Goal: Check status

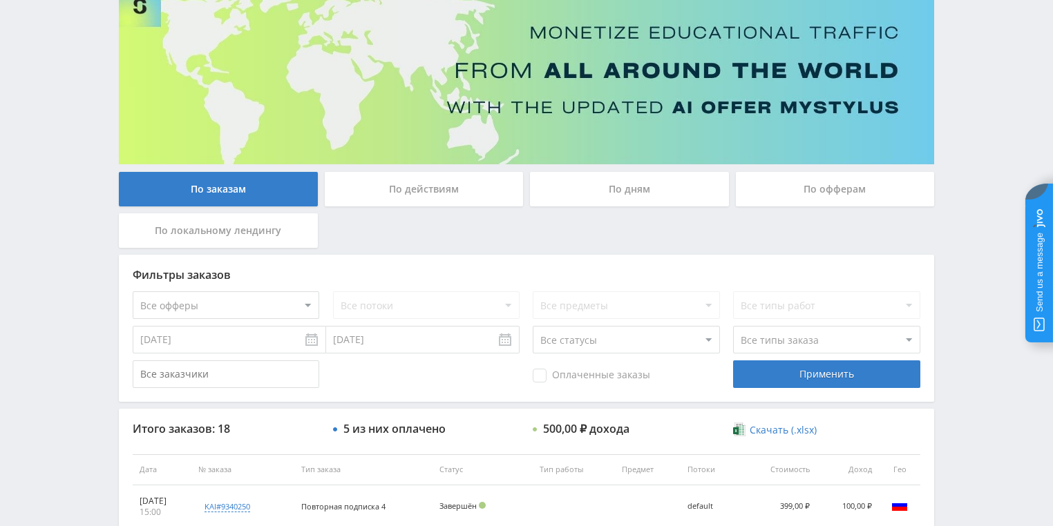
click at [415, 184] on div "По действиям" at bounding box center [424, 189] width 199 height 35
click at [0, 0] on input "По действиям" at bounding box center [0, 0] width 0 height 0
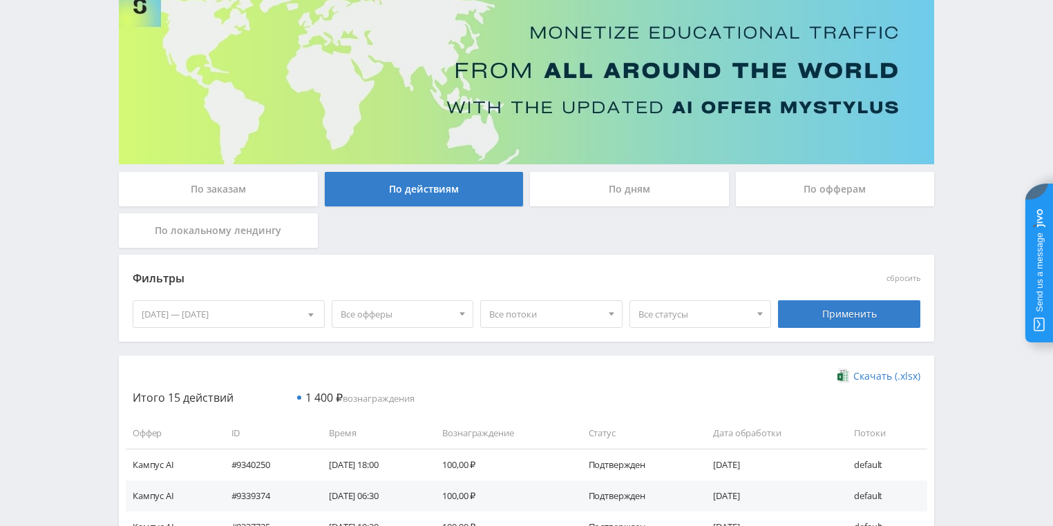
scroll to position [221, 0]
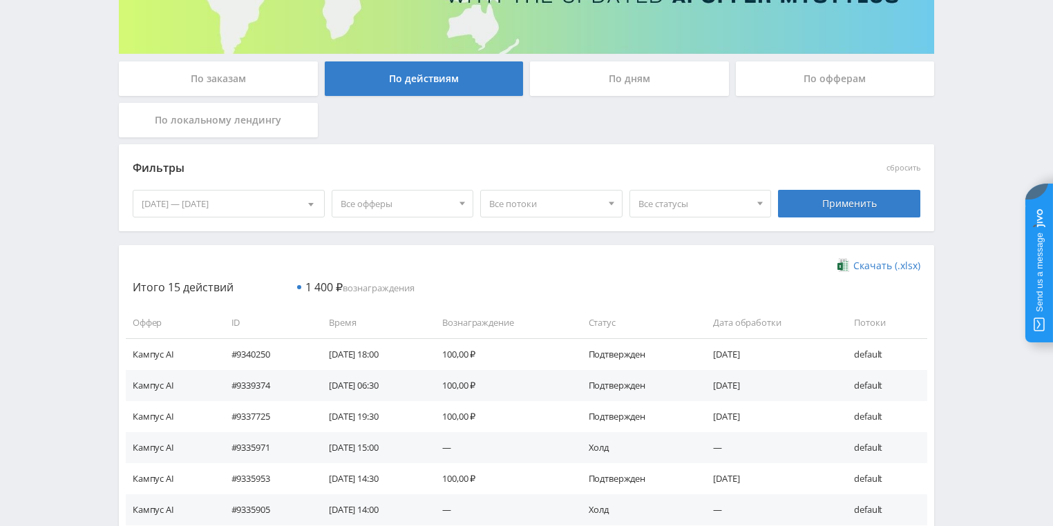
drag, startPoint x: 611, startPoint y: 104, endPoint x: 613, endPoint y: 85, distance: 18.8
click at [611, 102] on div "По заказам По действиям По дням По офферам По локальному лендингу" at bounding box center [526, 102] width 822 height 83
click at [614, 84] on div "По дням" at bounding box center [629, 78] width 199 height 35
click at [0, 0] on input "По дням" at bounding box center [0, 0] width 0 height 0
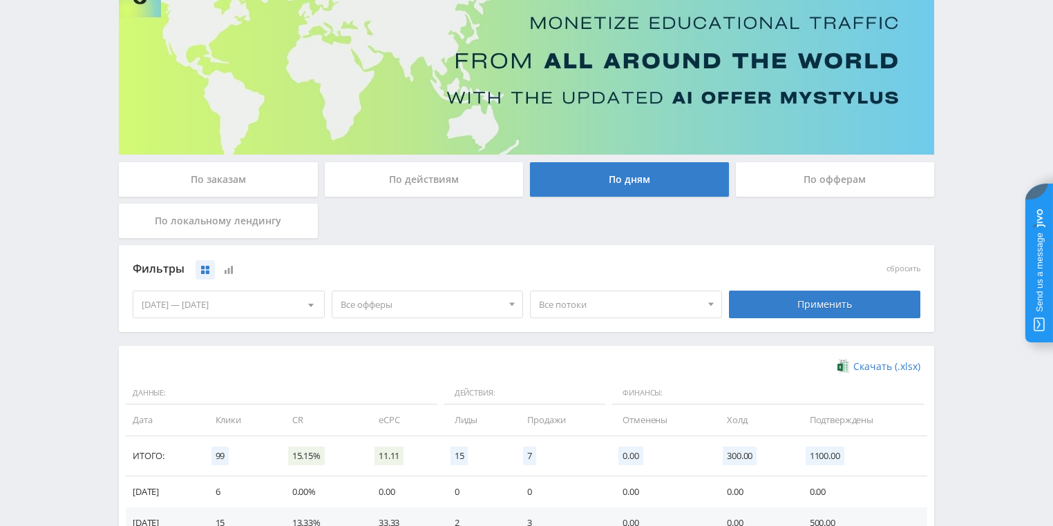
scroll to position [100, 0]
